Goal: Transaction & Acquisition: Purchase product/service

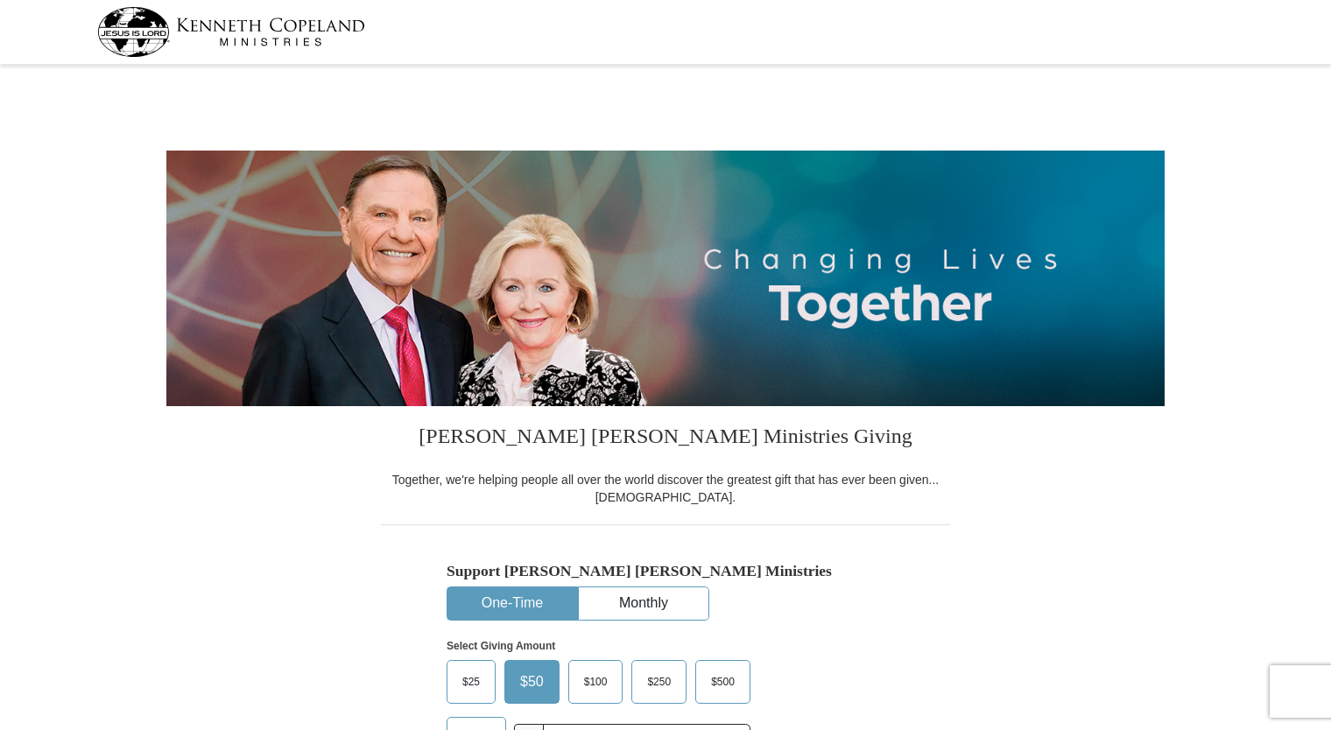
select select "OH"
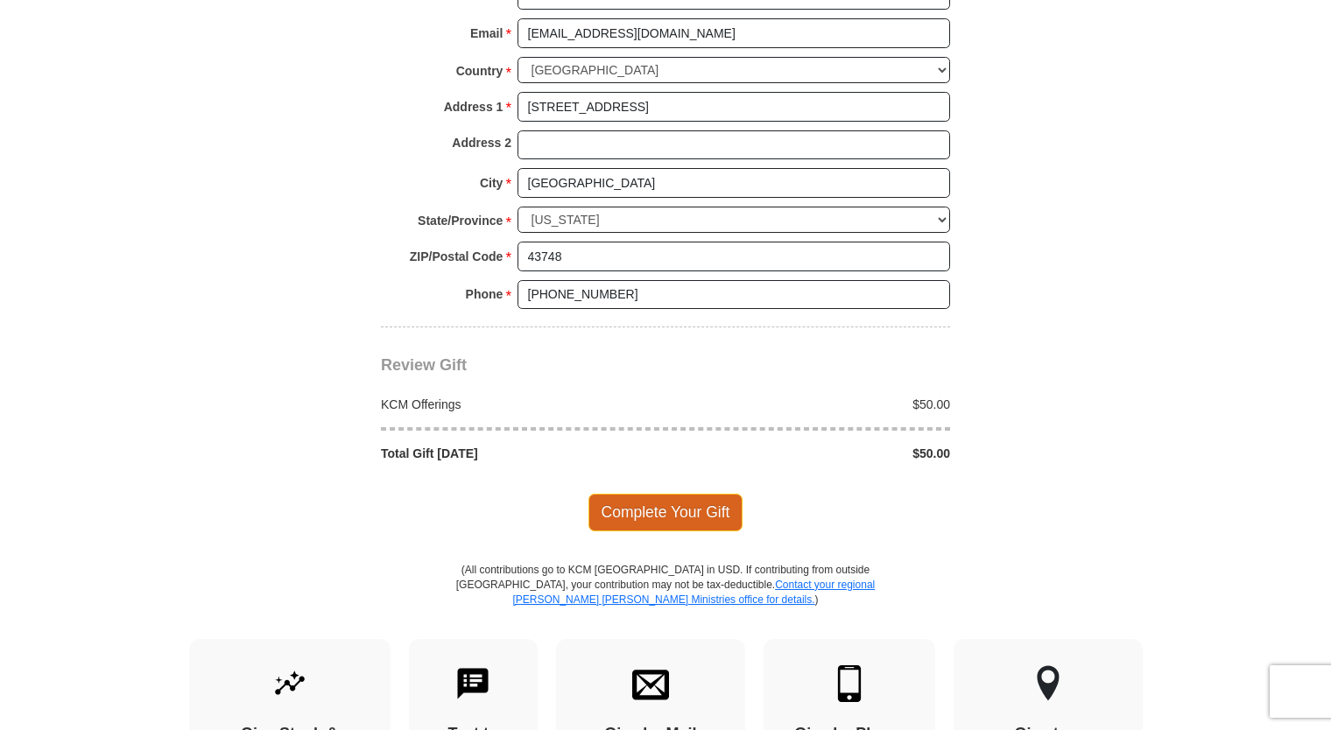
scroll to position [1319, 0]
click at [664, 499] on span "Complete Your Gift" at bounding box center [665, 510] width 155 height 37
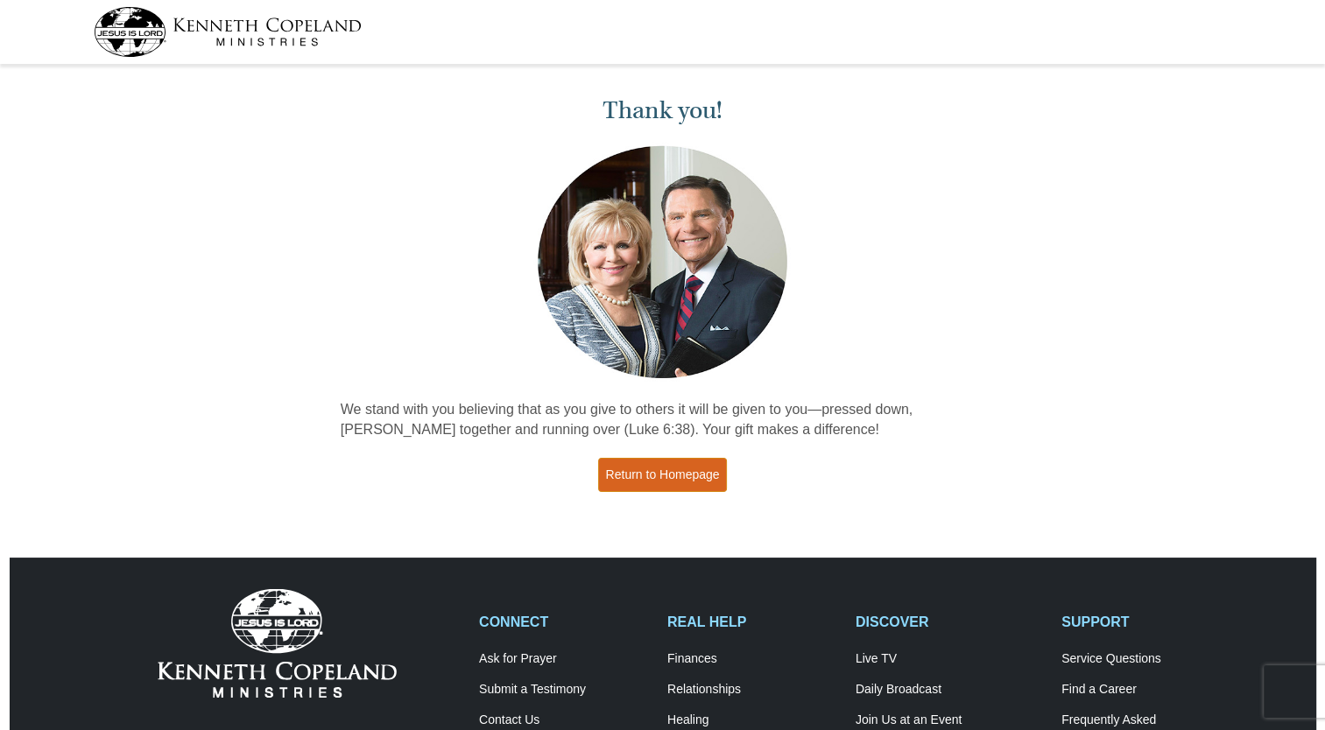
click at [657, 472] on link "Return to Homepage" at bounding box center [663, 475] width 130 height 34
